Goal: Use online tool/utility: Utilize a website feature to perform a specific function

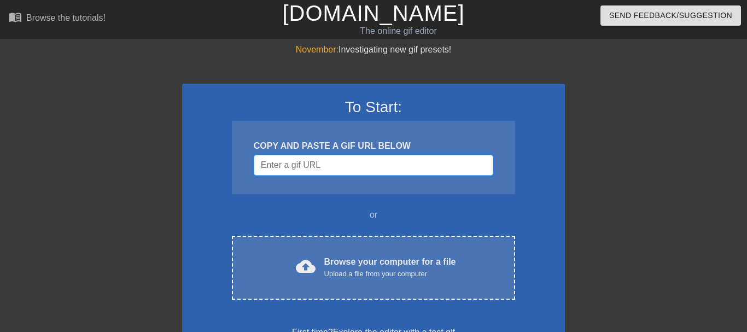
click at [377, 165] on input "Username" at bounding box center [374, 165] width 240 height 21
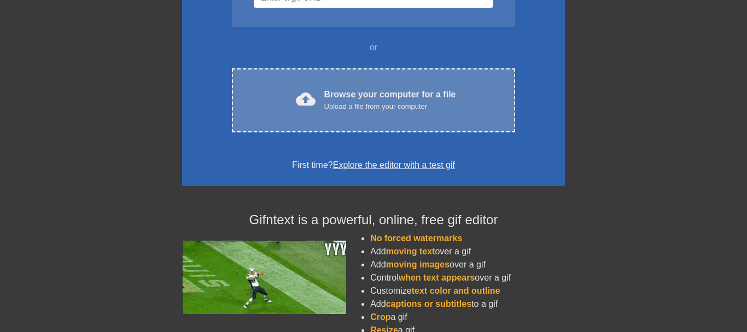
click at [316, 92] on div "cloud_upload Browse your computer for a file Upload a file from your computer" at bounding box center [373, 100] width 237 height 25
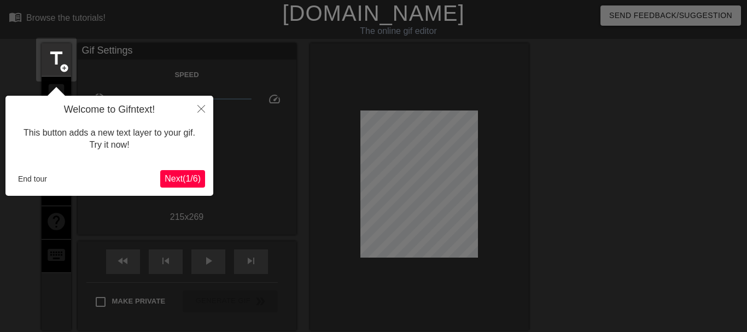
scroll to position [27, 0]
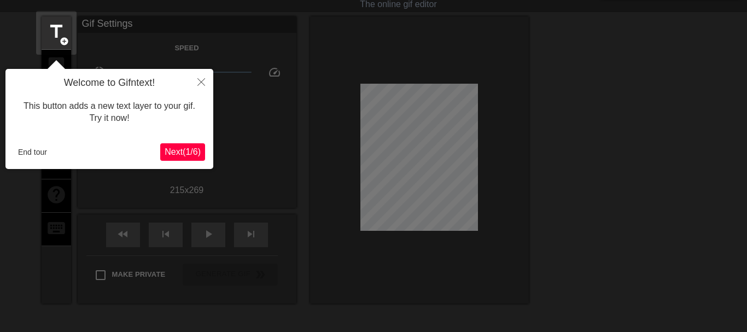
click at [193, 155] on span "Next ( 1 / 6 )" at bounding box center [183, 151] width 36 height 9
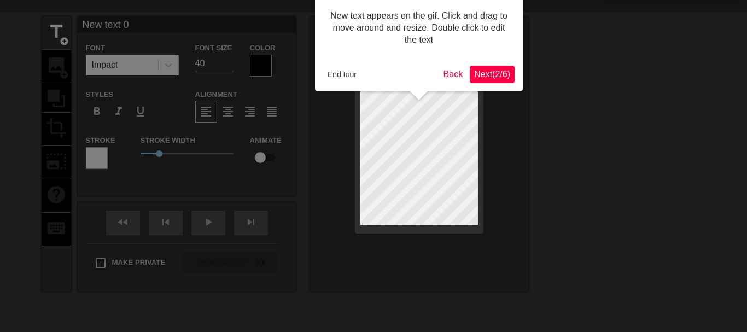
scroll to position [0, 0]
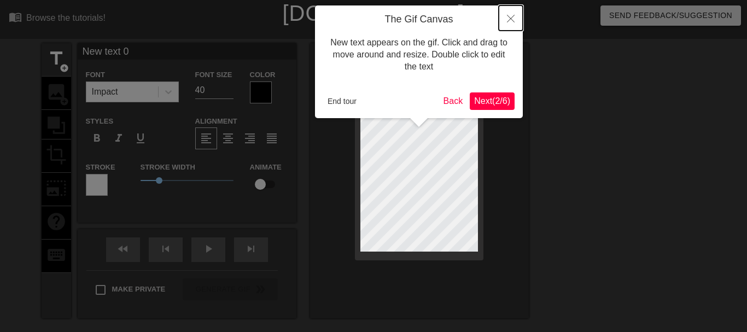
click at [518, 18] on button "Close" at bounding box center [511, 17] width 24 height 25
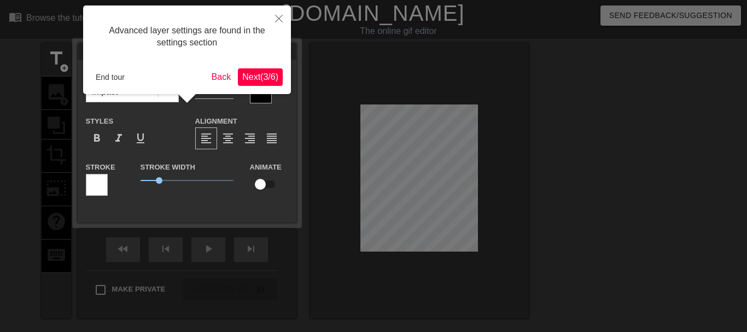
scroll to position [27, 0]
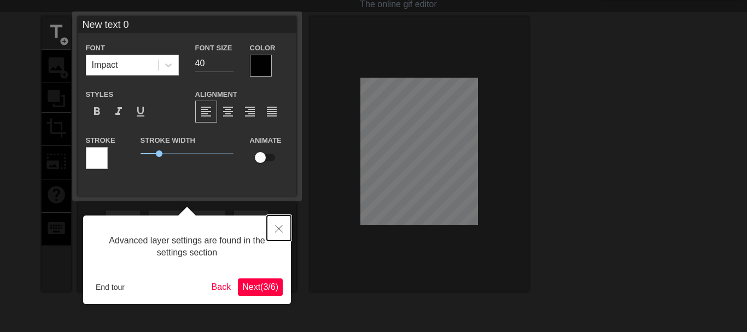
click at [276, 225] on button "Close" at bounding box center [279, 227] width 24 height 25
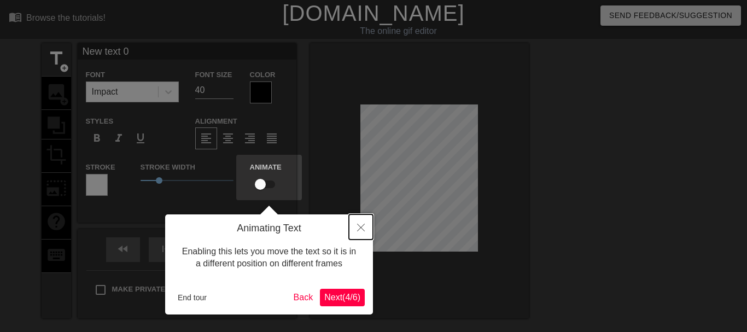
click at [364, 231] on icon "Close" at bounding box center [361, 228] width 8 height 8
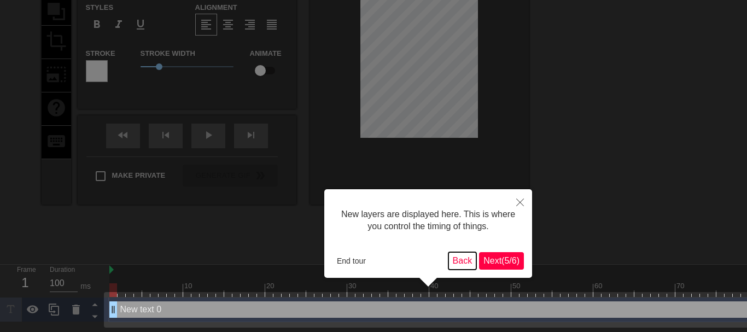
click at [454, 259] on button "Back" at bounding box center [462, 261] width 28 height 18
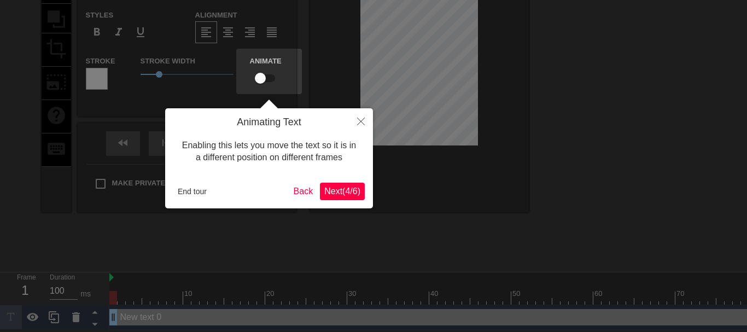
scroll to position [0, 0]
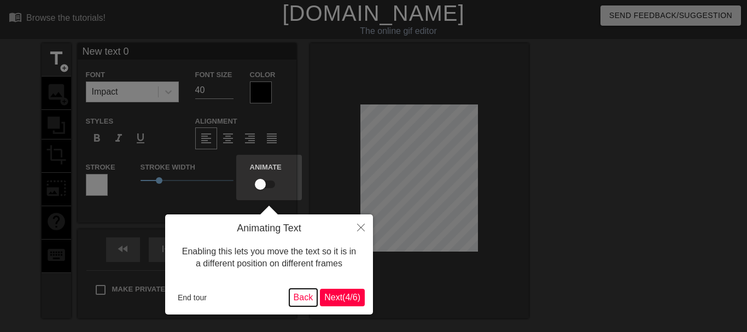
click at [304, 296] on button "Back" at bounding box center [303, 298] width 28 height 18
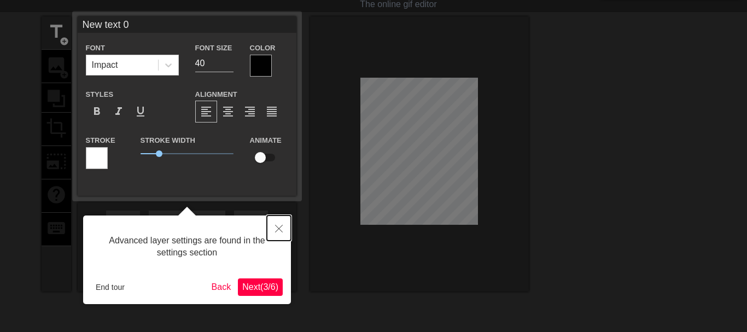
click at [285, 232] on button "Close" at bounding box center [279, 227] width 24 height 25
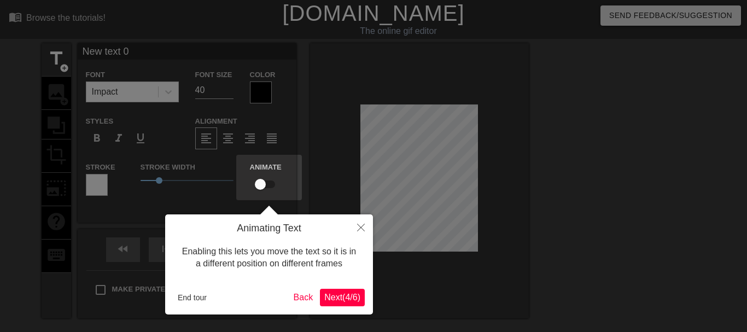
click at [335, 291] on button "Next ( 4 / 6 )" at bounding box center [342, 298] width 45 height 18
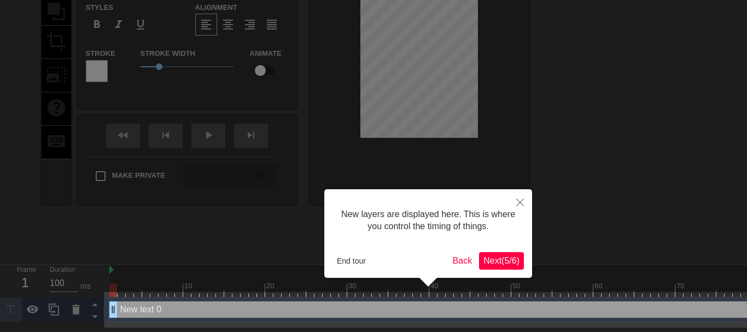
click at [508, 263] on span "Next ( 5 / 6 )" at bounding box center [501, 260] width 36 height 9
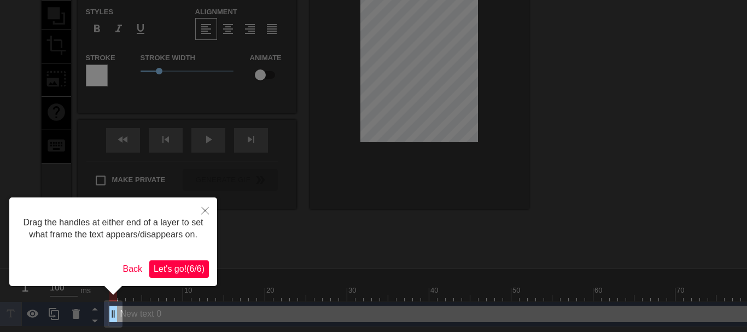
scroll to position [0, 0]
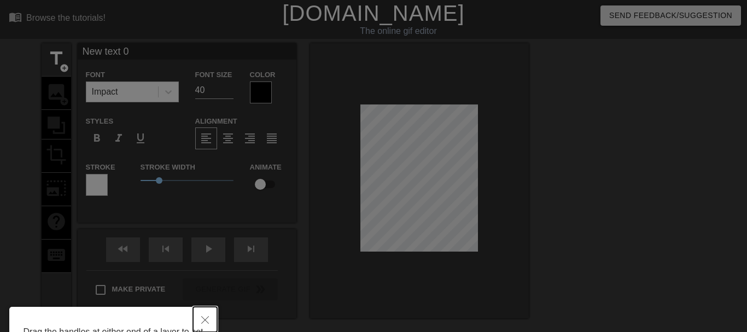
click at [208, 315] on button "Close" at bounding box center [205, 319] width 24 height 25
